Goal: Communication & Community: Share content

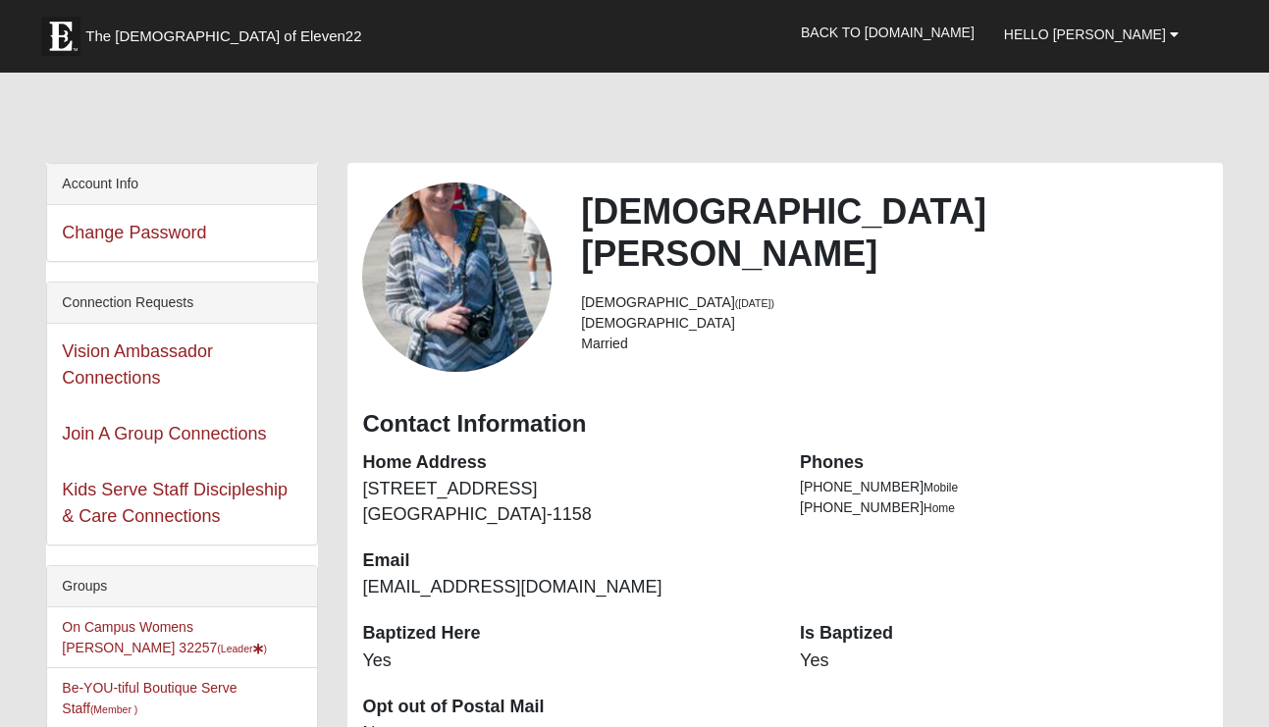
click at [207, 642] on li "On Campus Womens Monger 32257 (Leader )" at bounding box center [182, 637] width 270 height 61
click at [222, 626] on link "On Campus Womens Monger 32257 (Leader )" at bounding box center [164, 637] width 205 height 36
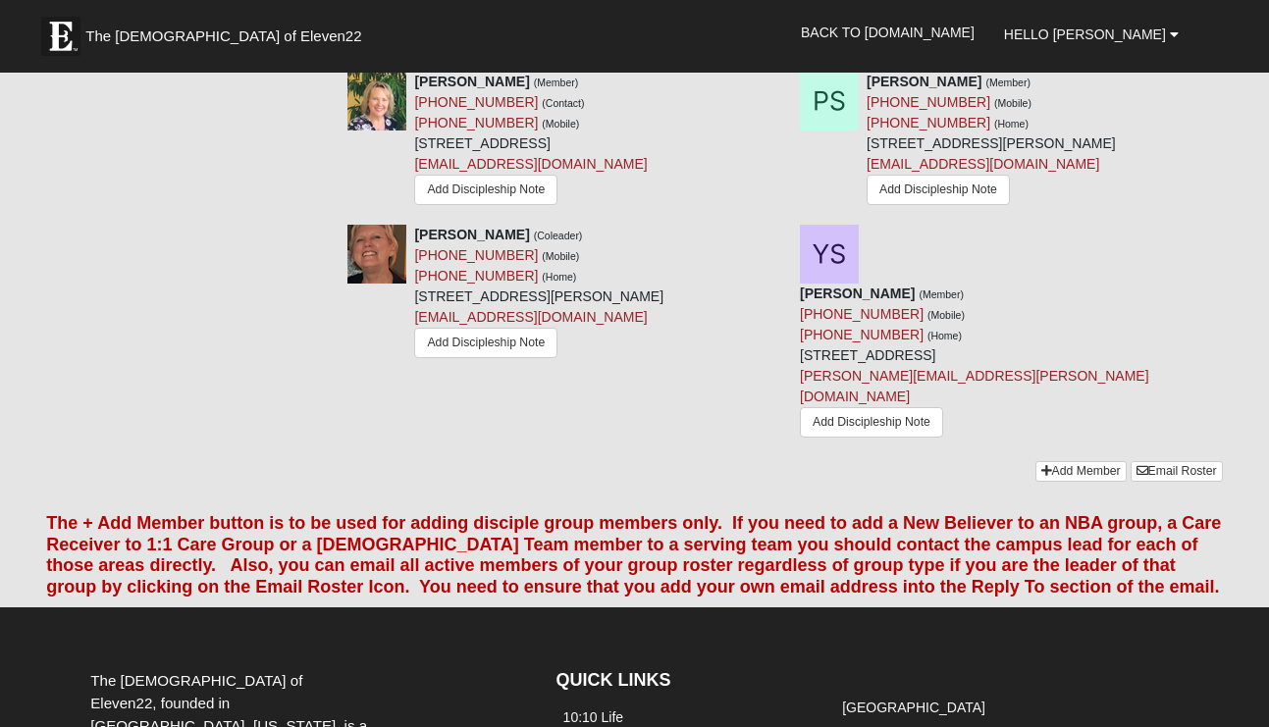
scroll to position [1805, 0]
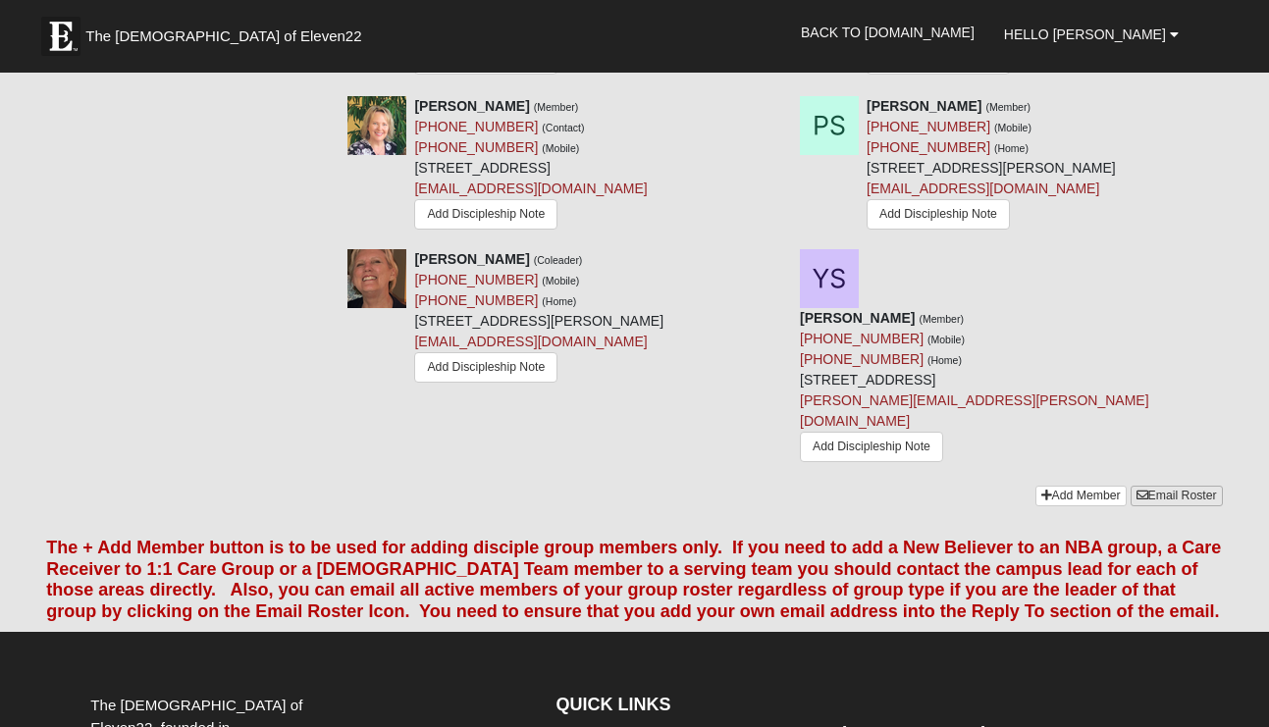
click at [1153, 486] on link "Email Roster" at bounding box center [1176, 496] width 92 height 21
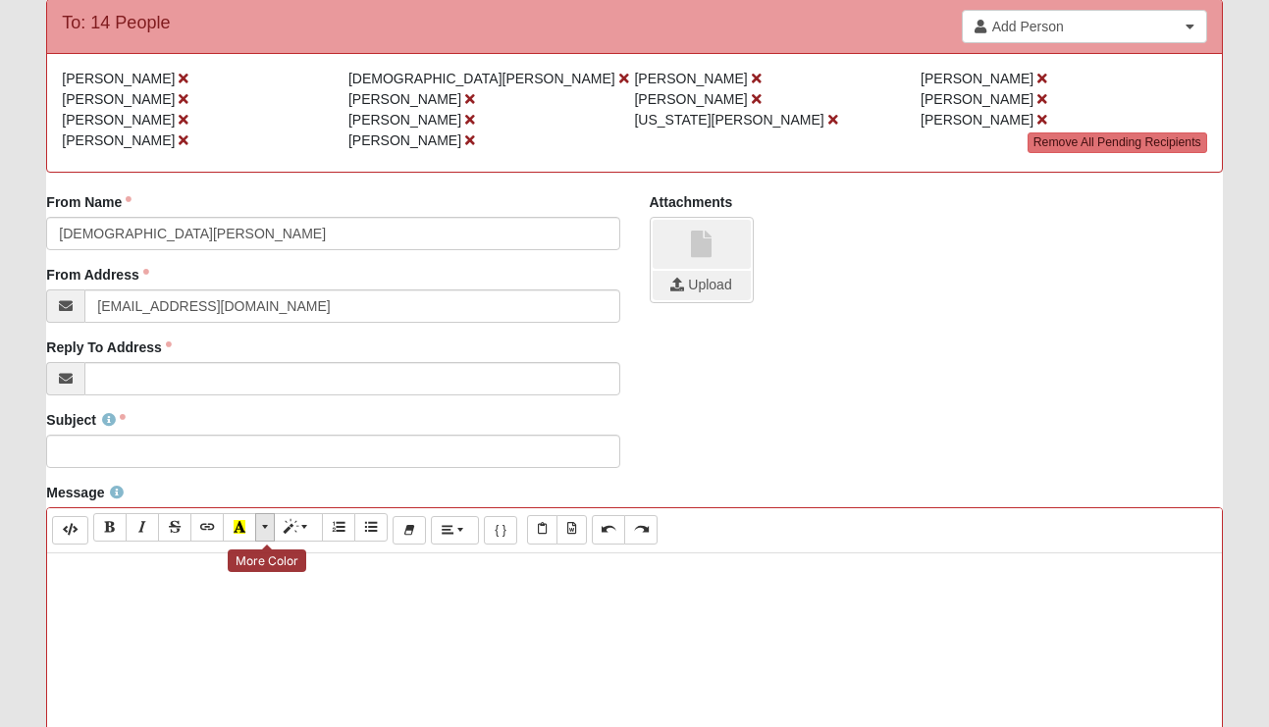
scroll to position [232, 0]
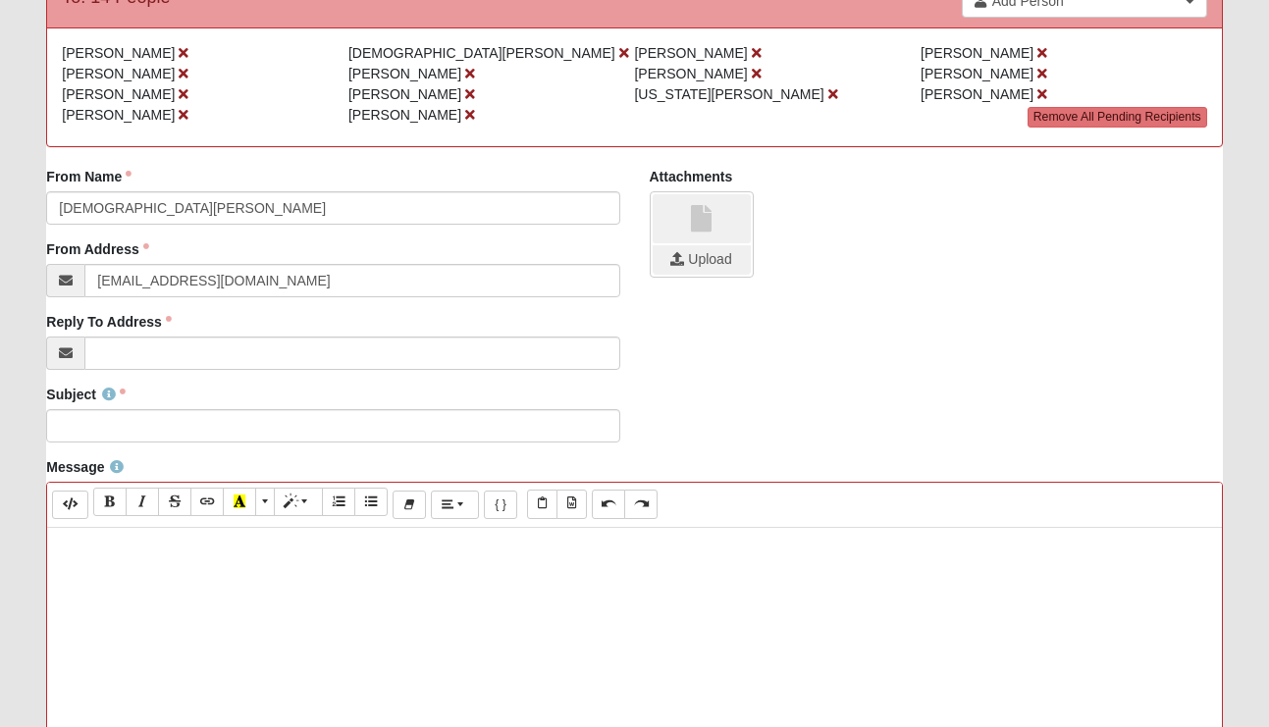
paste div
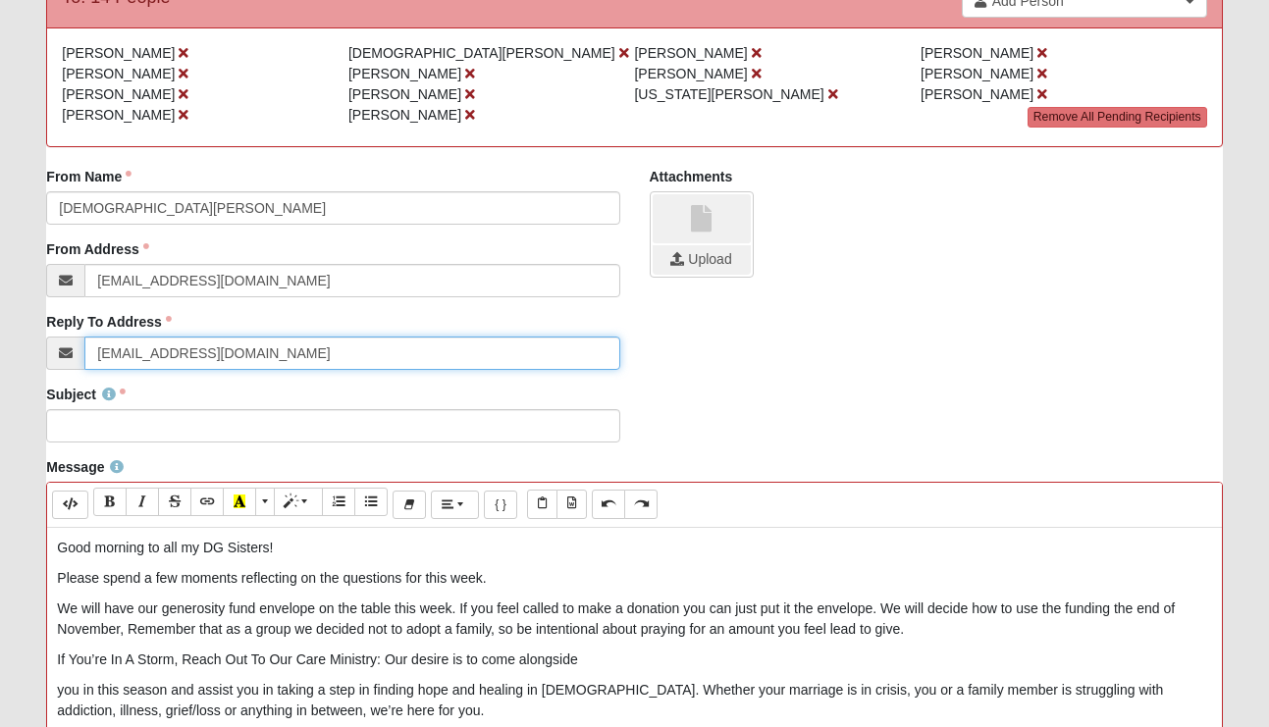
type input "[EMAIL_ADDRESS][DOMAIN_NAME]"
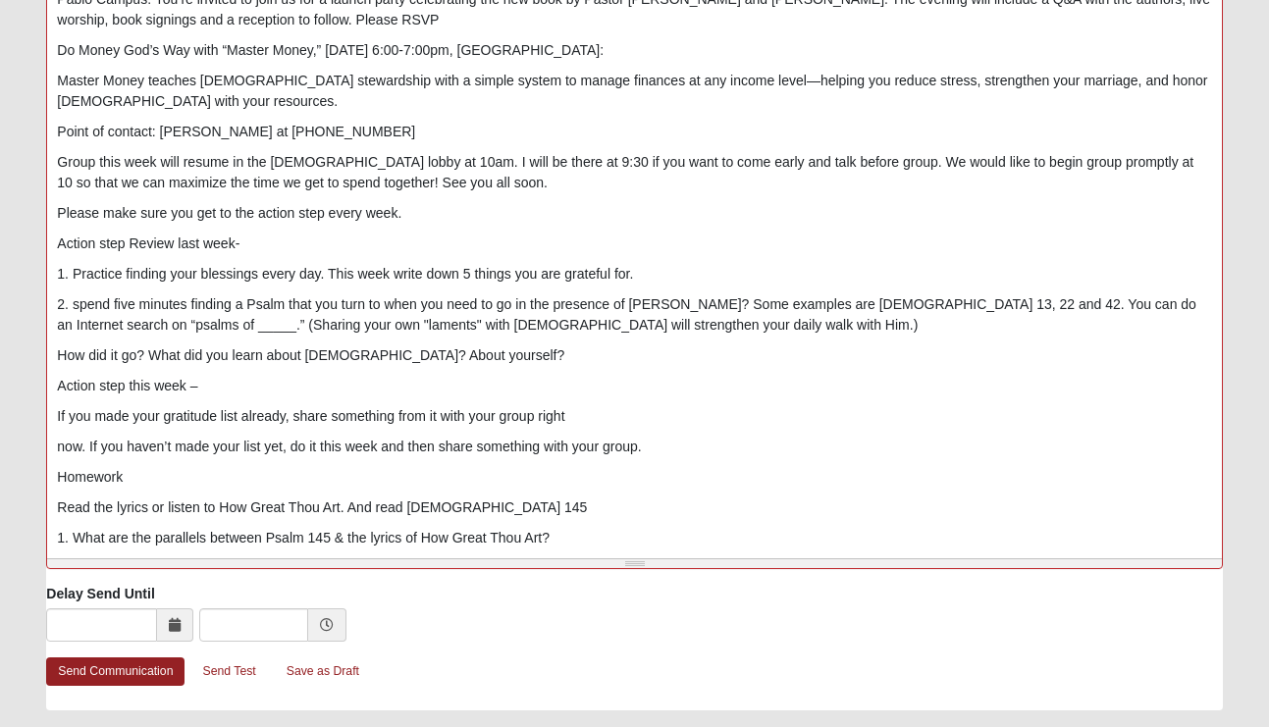
scroll to position [327, 0]
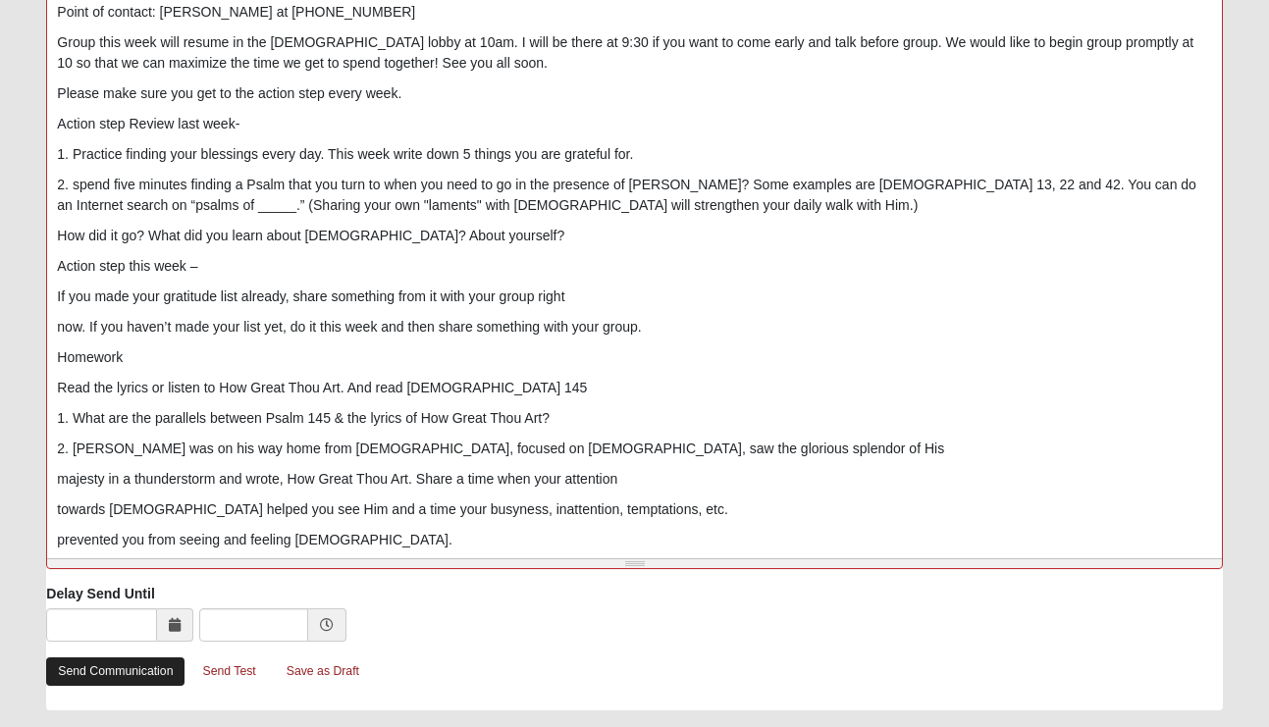
type input "Eleven22 [PERSON_NAME]"
click at [148, 673] on link "Send Communication" at bounding box center [115, 671] width 138 height 28
